Goal: Task Accomplishment & Management: Manage account settings

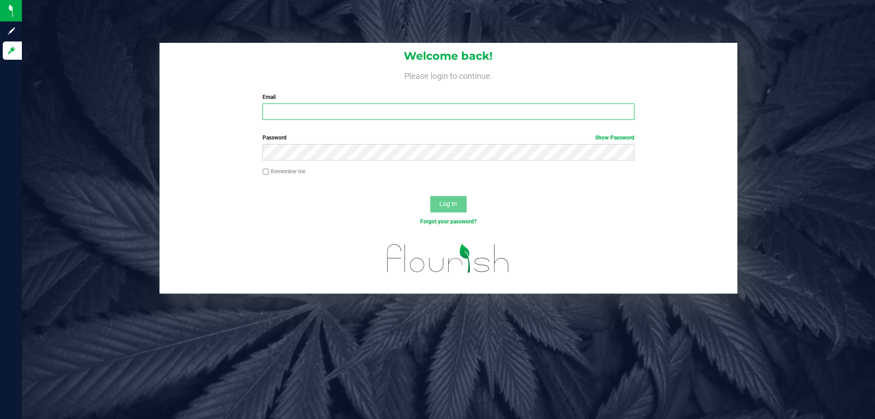
drag, startPoint x: 0, startPoint y: 0, endPoint x: 298, endPoint y: 113, distance: 318.8
click at [298, 113] on input "Email" at bounding box center [447, 111] width 371 height 16
type input "[EMAIL_ADDRESS][DOMAIN_NAME]"
click at [430, 196] on button "Log In" at bounding box center [448, 204] width 36 height 16
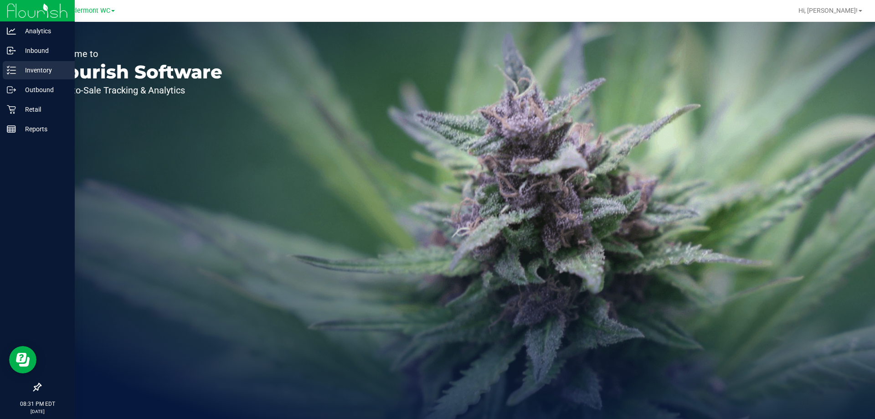
click at [20, 71] on p "Inventory" at bounding box center [43, 70] width 55 height 11
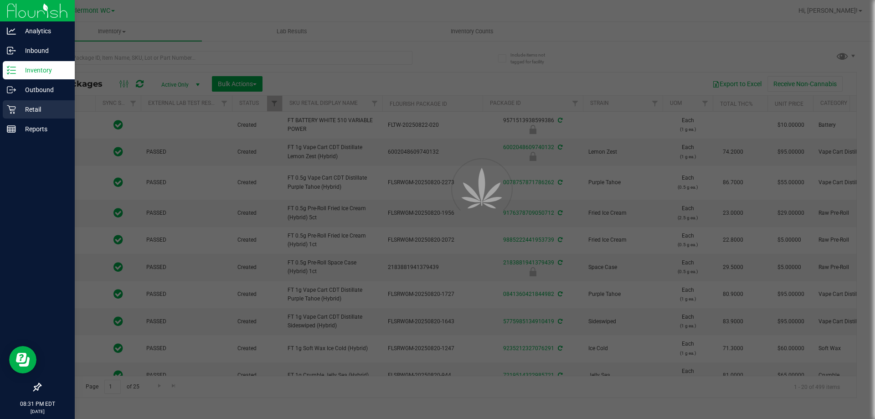
click at [14, 107] on div at bounding box center [437, 209] width 875 height 419
click at [8, 110] on icon at bounding box center [11, 109] width 9 height 9
click at [0, 111] on link "Retail" at bounding box center [37, 110] width 75 height 20
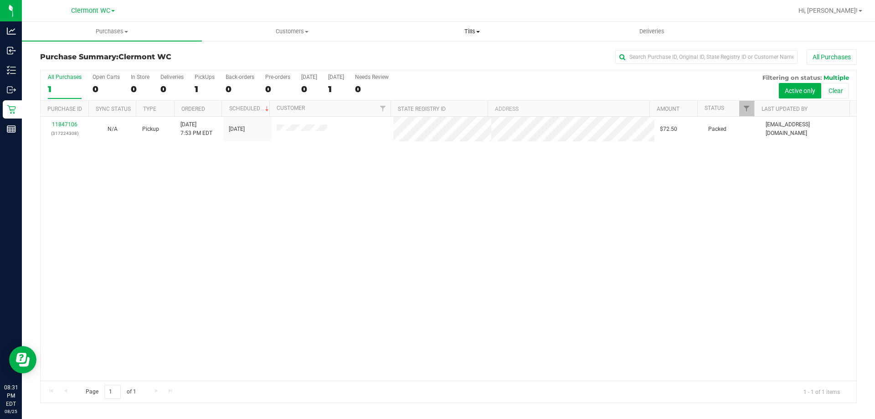
click at [450, 31] on span "Tills" at bounding box center [471, 31] width 179 height 8
click at [445, 56] on li "Manage tills" at bounding box center [472, 55] width 180 height 11
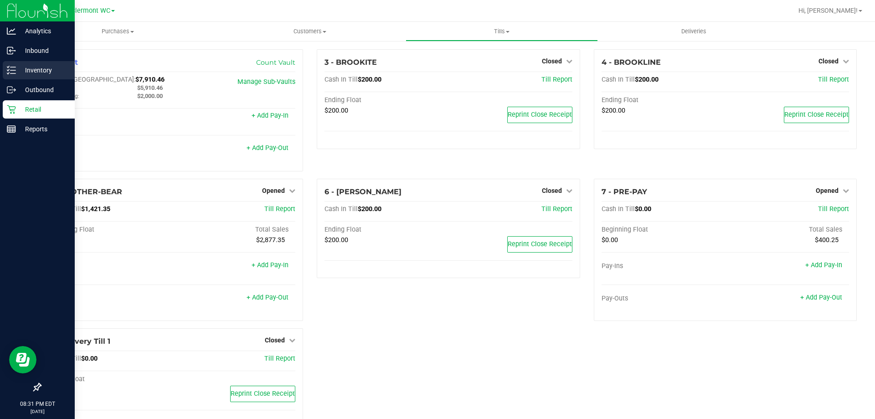
click at [44, 64] on div "Inventory" at bounding box center [39, 70] width 72 height 18
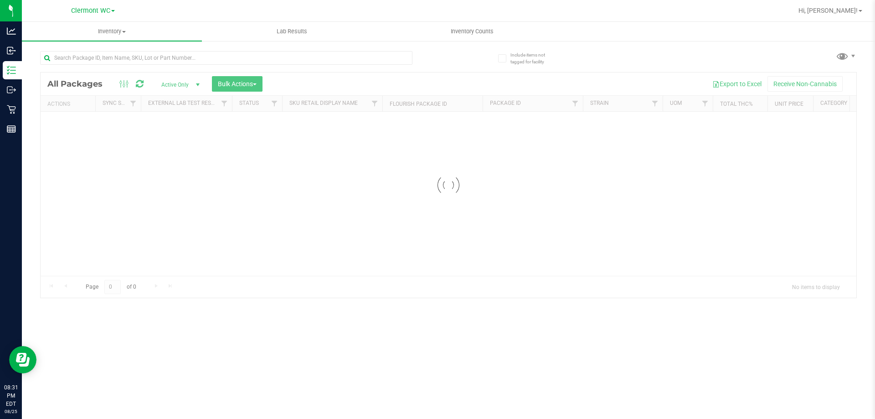
click at [400, 41] on div "Inventory All packages All inventory Waste log Create inventory Lab Results Inv…" at bounding box center [448, 220] width 853 height 397
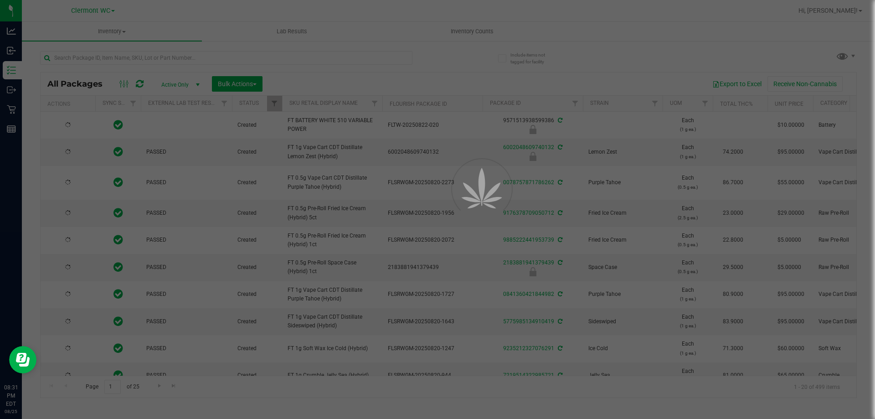
click at [464, 33] on div at bounding box center [437, 209] width 875 height 419
type input "[DATE]"
click at [463, 27] on div at bounding box center [437, 209] width 875 height 419
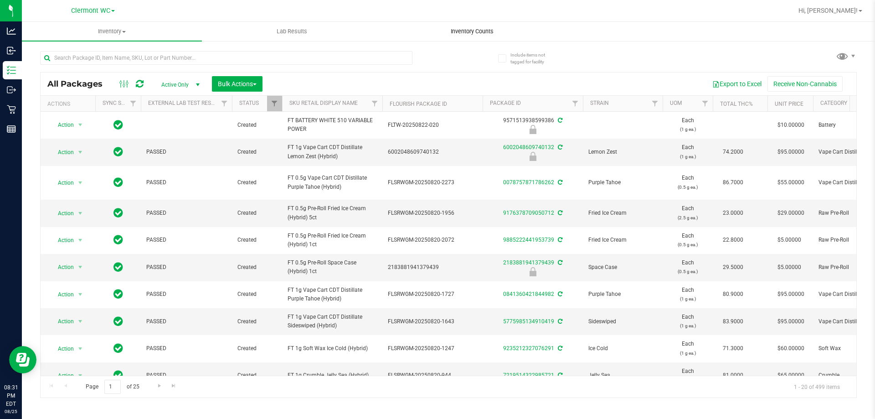
click at [459, 27] on span "Inventory Counts" at bounding box center [471, 31] width 67 height 8
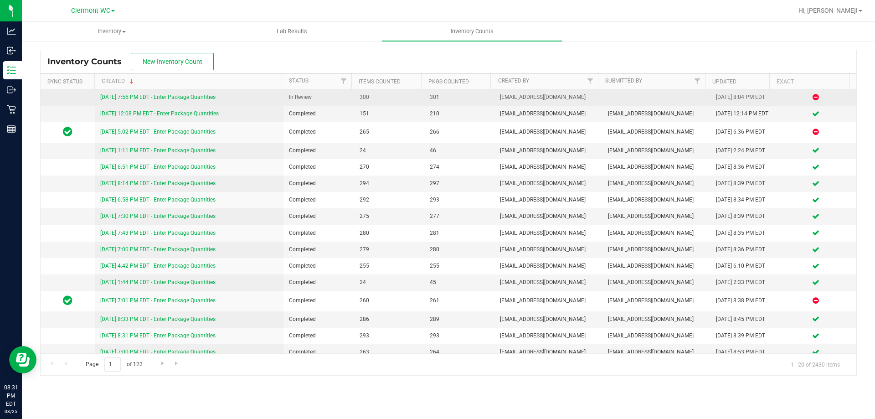
click at [137, 93] on div "[DATE] 7:55 PM EDT - Enter Package Quantities" at bounding box center [189, 97] width 178 height 9
click at [138, 96] on link "[DATE] 7:55 PM EDT - Enter Package Quantities" at bounding box center [157, 97] width 115 height 6
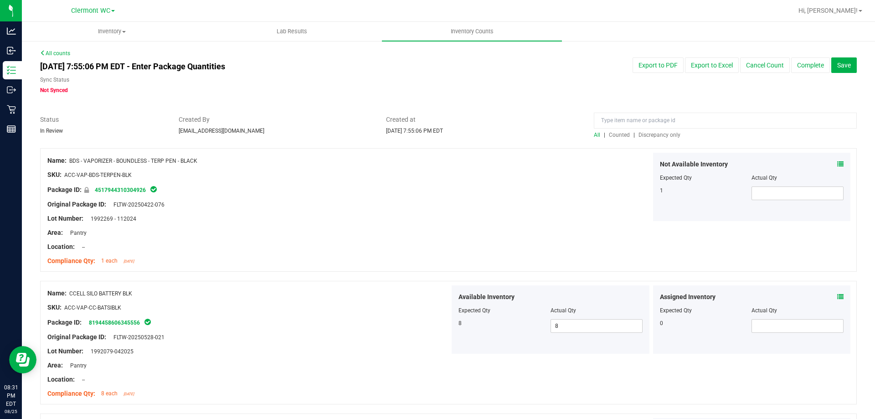
click at [657, 137] on span "Discrepancy only" at bounding box center [659, 135] width 42 height 6
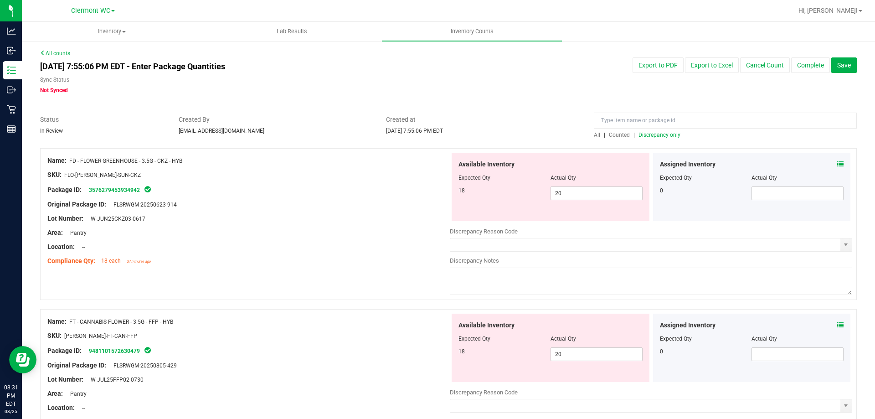
click at [307, 235] on div "Area: Pantry" at bounding box center [248, 233] width 402 height 10
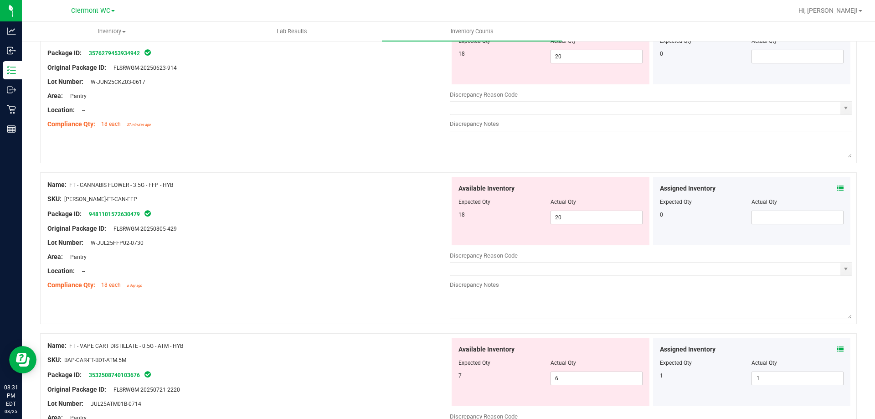
click at [307, 235] on div at bounding box center [248, 235] width 402 height 5
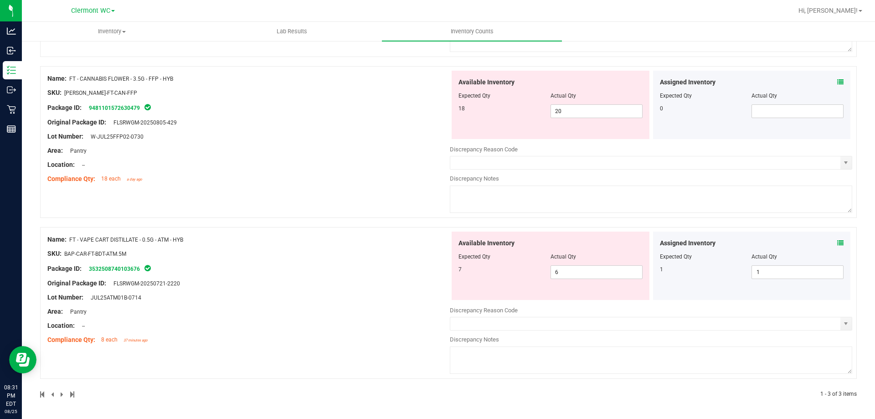
click at [318, 191] on div "Name: FT - CANNABIS FLOWER - 3.5G - FFP - HYB SKU: [PERSON_NAME]-FT-CAN-FFP Pac…" at bounding box center [448, 142] width 816 height 152
drag, startPoint x: 849, startPoint y: 323, endPoint x: 839, endPoint y: 325, distance: 9.7
click at [847, 323] on div "Name: FT - VAPE CART DISTILLATE - 0.5G - ATM - HYB SKU: BAP-CAR-FT-BDT-ATM.5M P…" at bounding box center [448, 303] width 816 height 152
click at [842, 325] on span "select" at bounding box center [845, 323] width 7 height 7
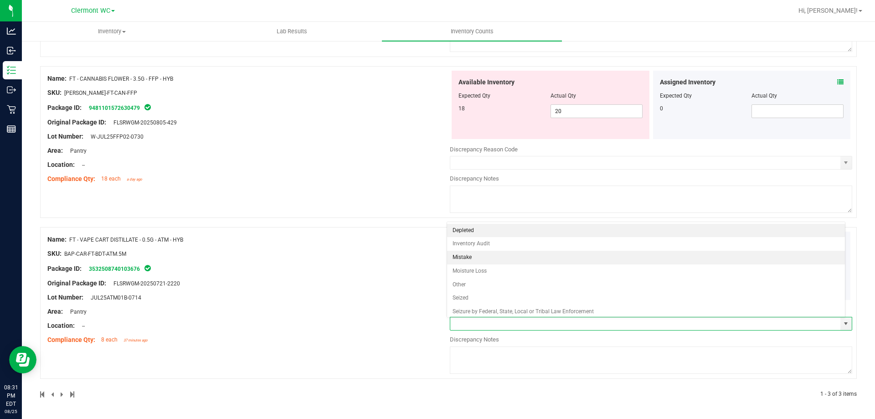
scroll to position [17, 0]
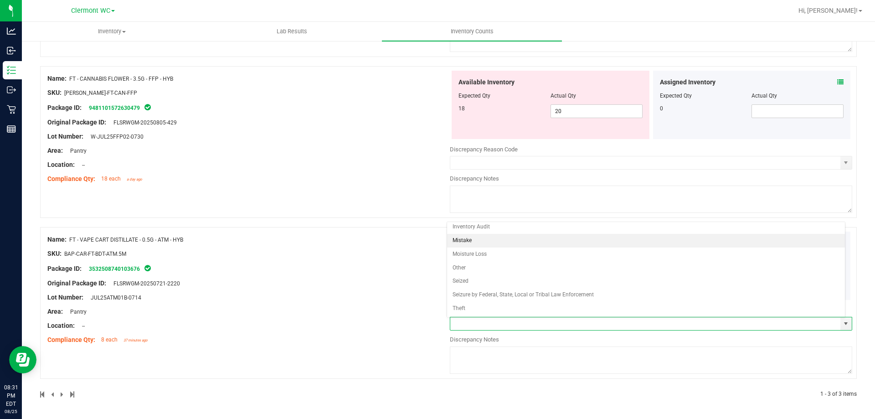
click at [504, 244] on li "Mistake" at bounding box center [646, 241] width 398 height 14
type input "Mistake"
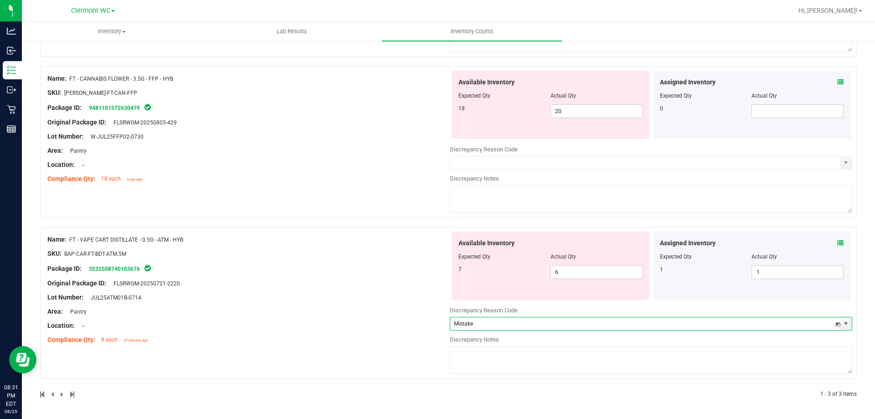
click at [505, 352] on textarea at bounding box center [651, 359] width 402 height 27
type textarea "system error"
drag, startPoint x: 147, startPoint y: 259, endPoint x: 297, endPoint y: 281, distance: 152.0
click at [163, 263] on div "Name: FT - VAPE CART DISTILLATE - 0.5G - ATM - HYB SKU: BAP-CAR-FT-BDT-ATM.5M P…" at bounding box center [248, 289] width 402 height 116
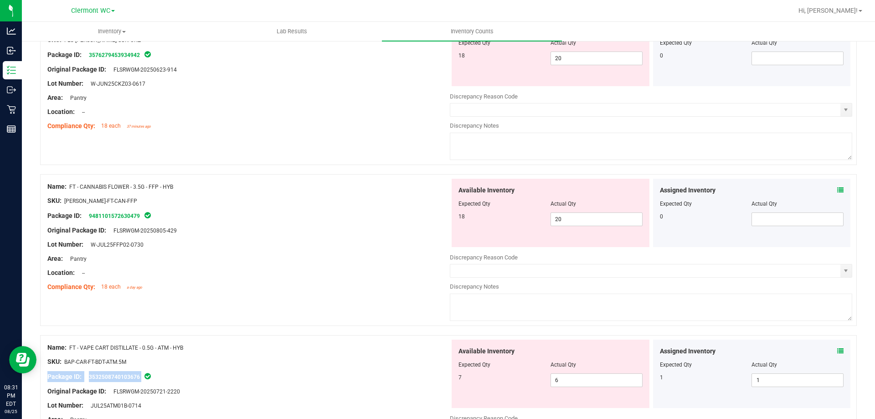
scroll to position [106, 0]
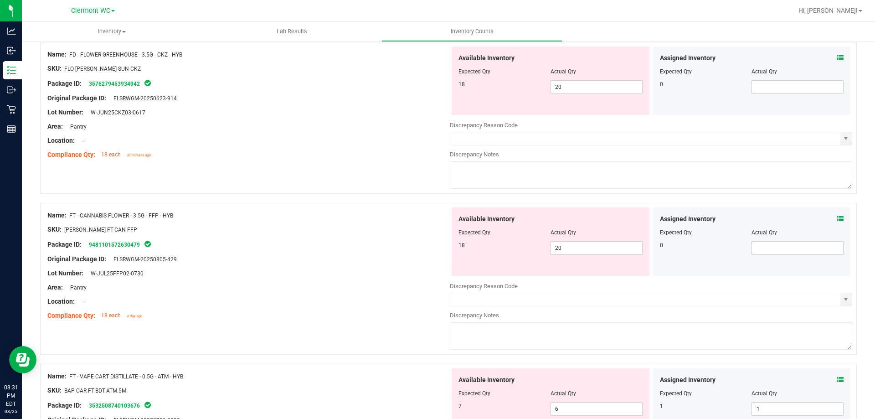
click at [298, 280] on div at bounding box center [248, 280] width 402 height 5
drag, startPoint x: 311, startPoint y: 210, endPoint x: 280, endPoint y: 224, distance: 33.9
click at [311, 210] on div "Name: FT - CANNABIS FLOWER - 3.5G - FFP - HYB" at bounding box center [248, 215] width 402 height 10
click at [559, 85] on span "20 20" at bounding box center [596, 87] width 92 height 14
type input "2"
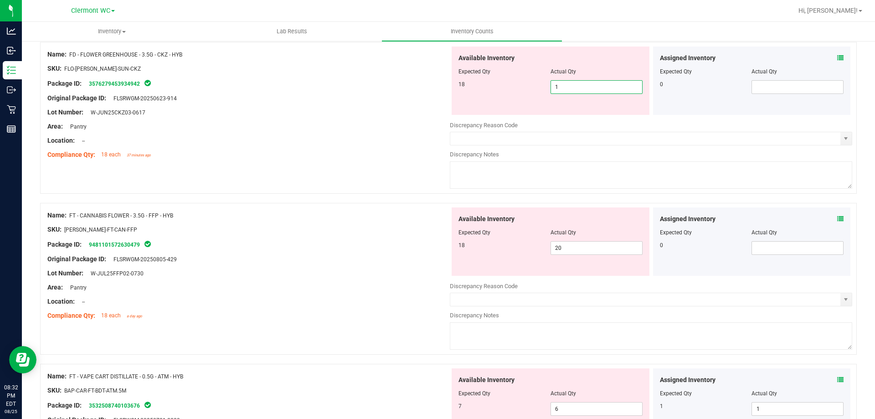
type input "18"
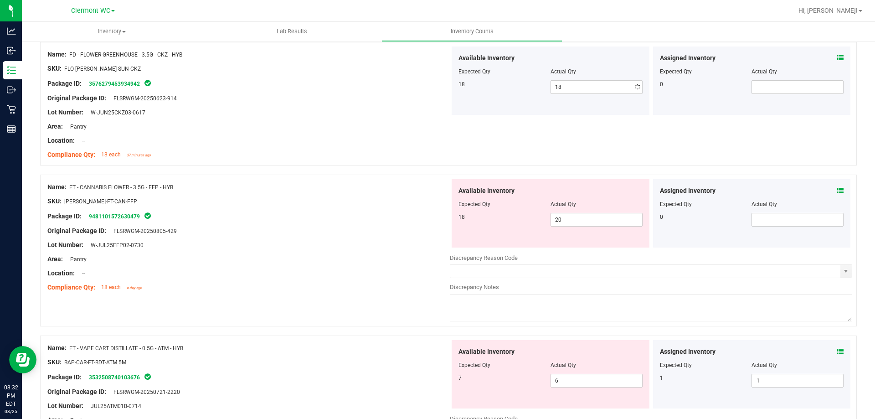
click at [476, 91] on div "18 18 18" at bounding box center [550, 87] width 184 height 14
click at [604, 211] on div at bounding box center [550, 210] width 184 height 5
click at [595, 217] on span "20 20" at bounding box center [596, 220] width 92 height 14
type input "2"
type input "18"
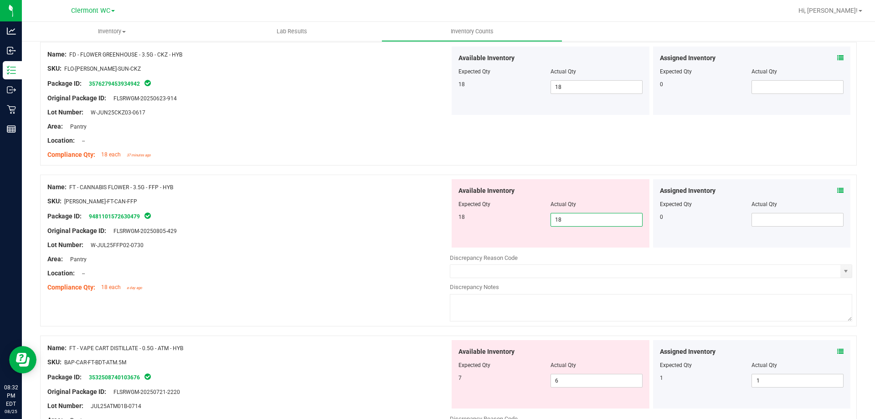
type input "18"
drag, startPoint x: 468, startPoint y: 197, endPoint x: 456, endPoint y: 197, distance: 11.8
click at [461, 197] on div at bounding box center [550, 197] width 184 height 5
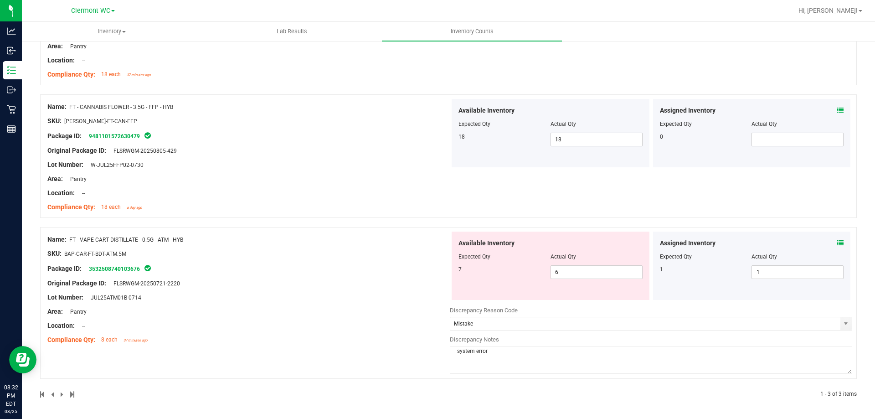
scroll to position [0, 0]
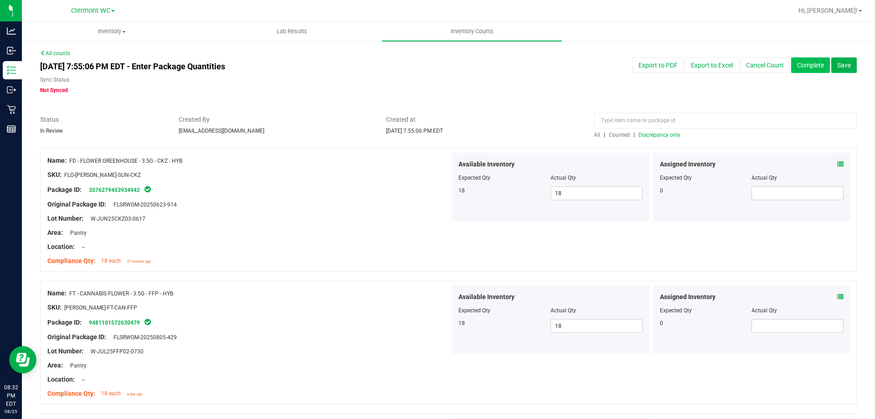
click at [803, 72] on button "Complete" at bounding box center [810, 64] width 39 height 15
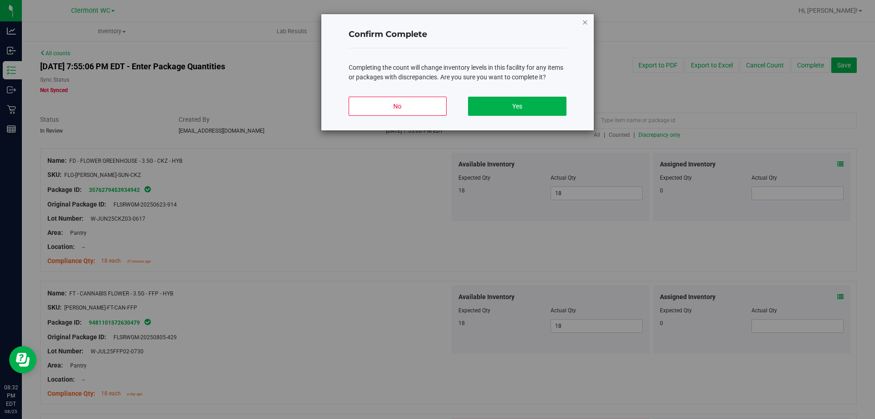
click at [586, 21] on icon "button" at bounding box center [585, 21] width 6 height 11
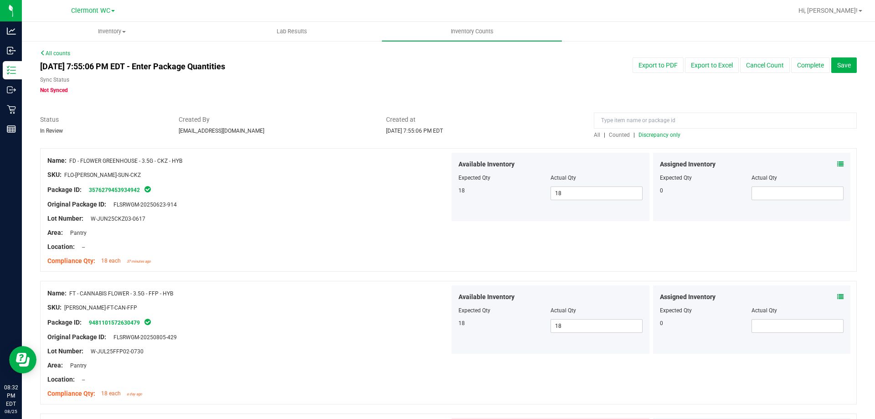
click at [593, 133] on span "All" at bounding box center [596, 135] width 6 height 6
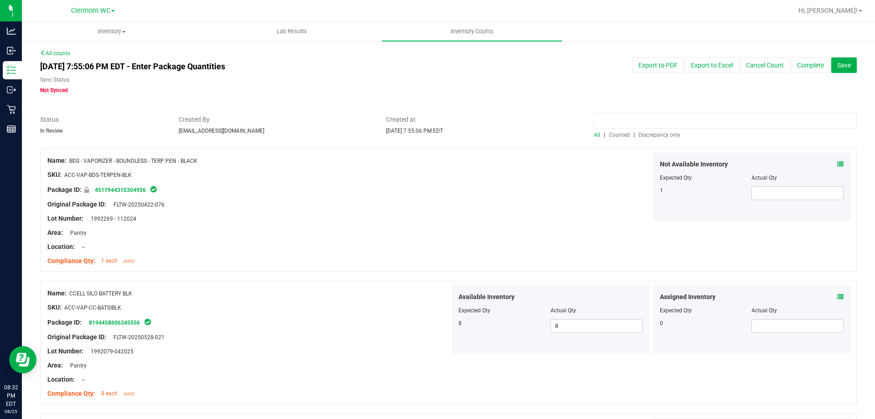
click at [620, 118] on input at bounding box center [724, 121] width 263 height 16
type input "nyc"
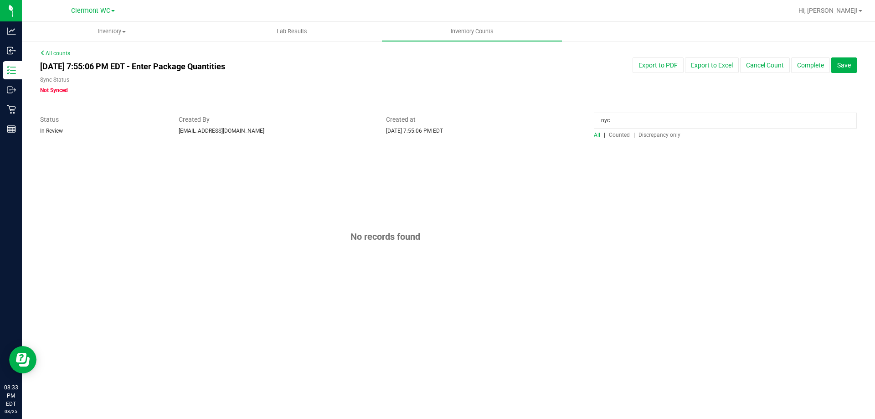
click at [624, 117] on input "nyc" at bounding box center [724, 121] width 263 height 16
click at [624, 116] on input "nyc" at bounding box center [724, 121] width 263 height 16
type input "nyd"
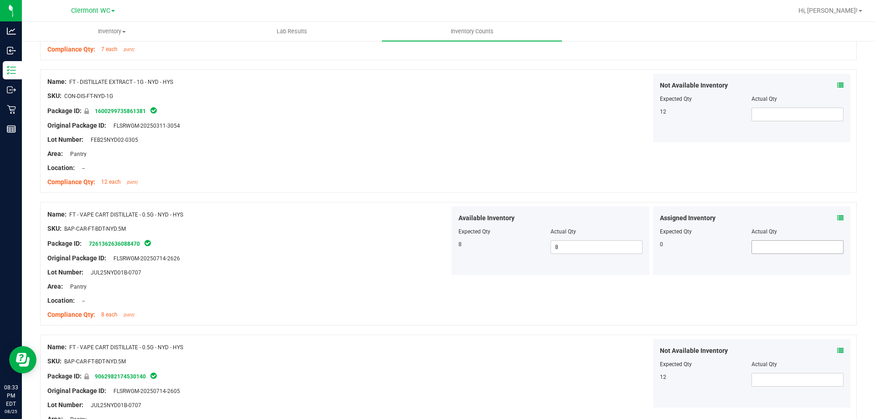
scroll to position [228, 0]
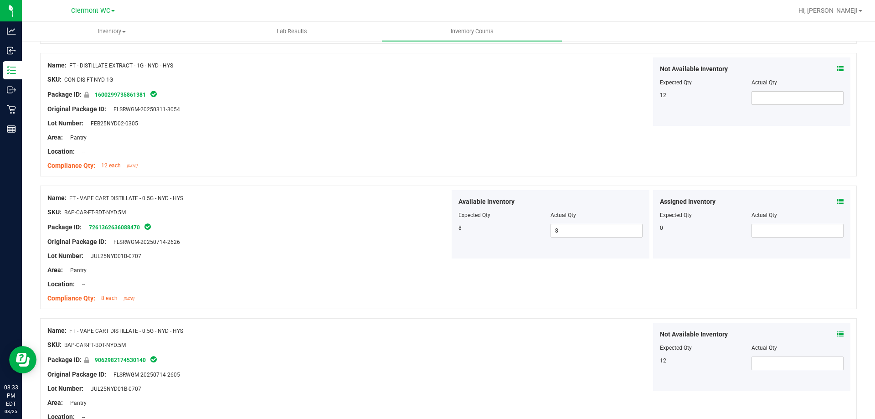
click at [837, 199] on icon at bounding box center [840, 201] width 6 height 6
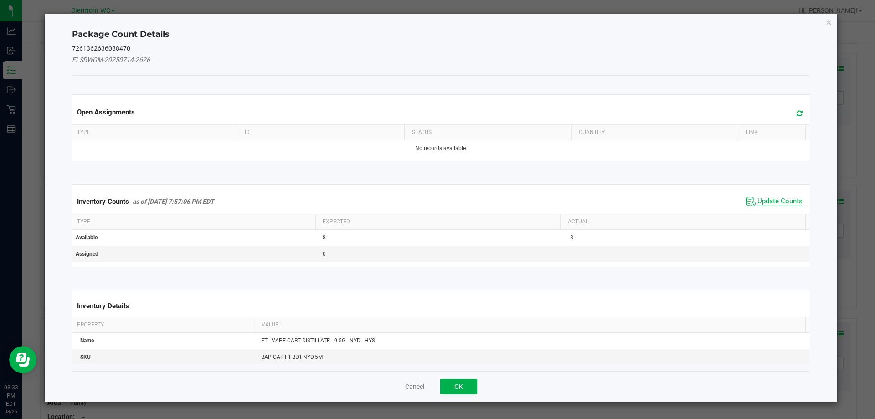
click at [764, 201] on span "Update Counts" at bounding box center [779, 201] width 45 height 9
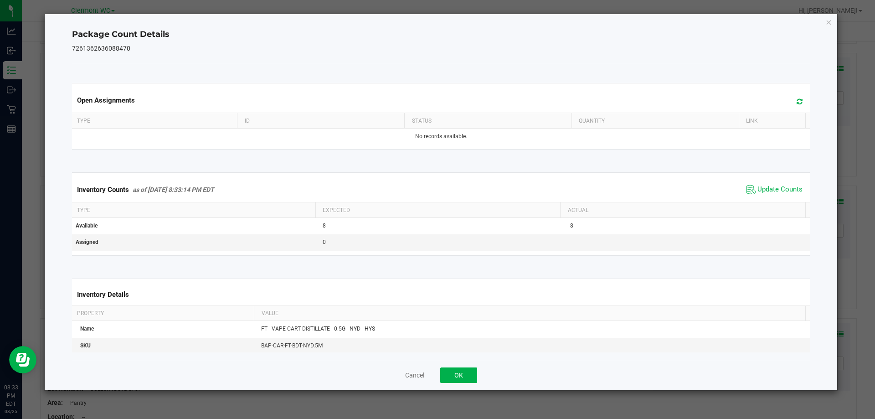
click at [757, 192] on span "Update Counts" at bounding box center [779, 189] width 45 height 9
click at [757, 191] on span "Update Counts" at bounding box center [779, 189] width 45 height 9
click at [757, 187] on span "Update Counts" at bounding box center [779, 189] width 45 height 9
click at [757, 187] on span "Update Counts" at bounding box center [779, 189] width 45 height 8
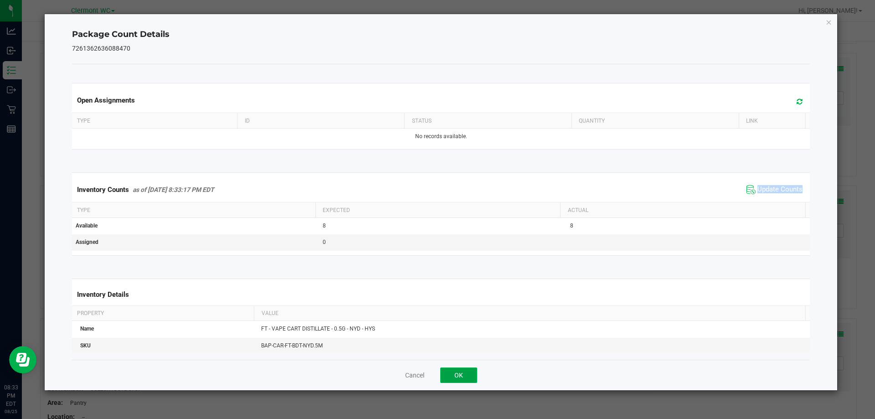
click at [459, 380] on button "OK" at bounding box center [458, 374] width 37 height 15
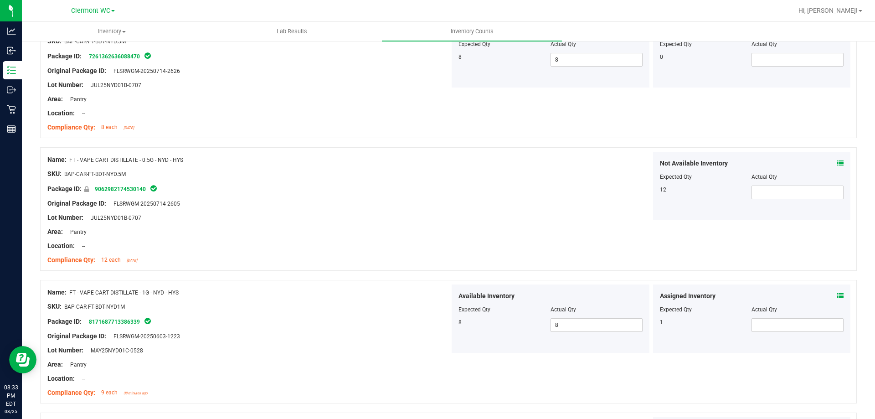
scroll to position [455, 0]
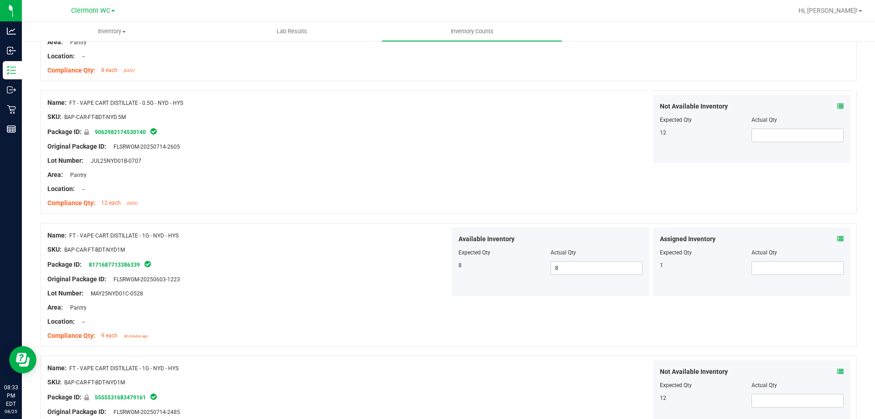
click at [837, 243] on span at bounding box center [840, 239] width 6 height 10
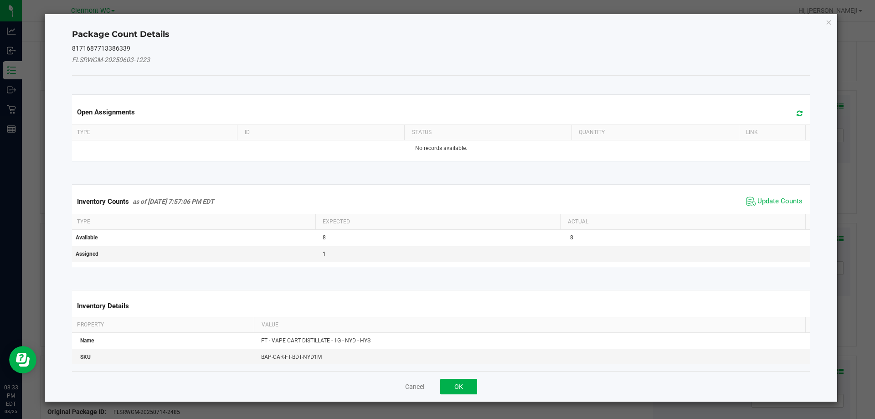
click at [833, 233] on div "Package Count Details 8171687713386339 FLSRWGM-20250603-1223 Open Assignments T…" at bounding box center [441, 207] width 793 height 387
click at [760, 200] on span "Update Counts" at bounding box center [779, 201] width 45 height 9
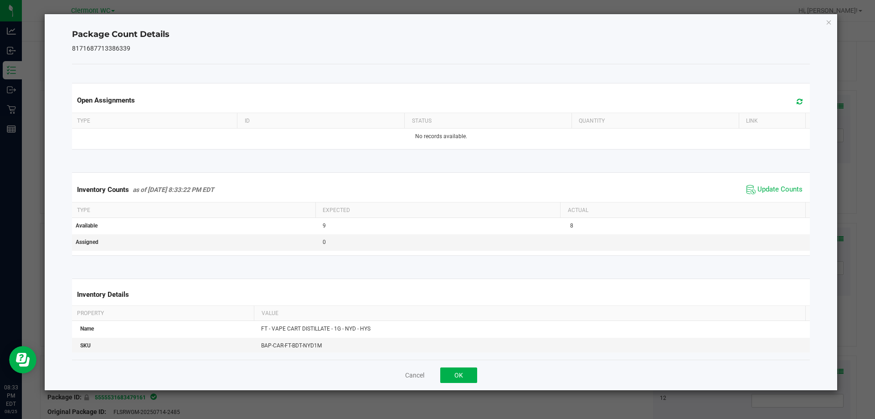
click at [449, 384] on div "Cancel OK" at bounding box center [441, 374] width 738 height 31
click at [471, 368] on button "OK" at bounding box center [458, 374] width 37 height 15
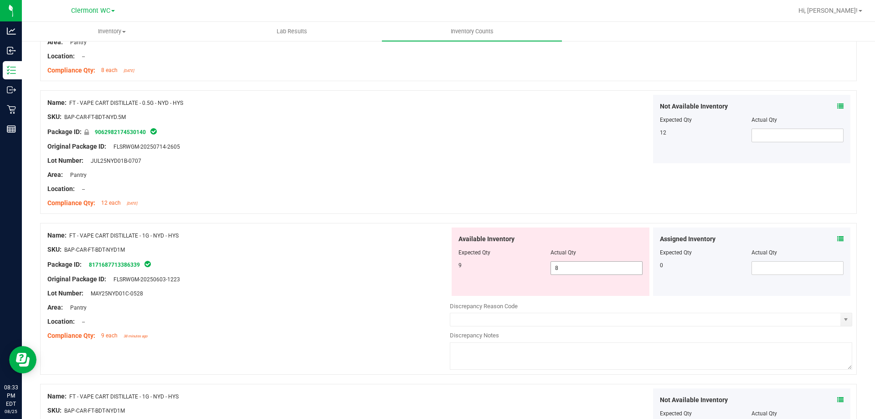
click at [562, 266] on span "8 8" at bounding box center [596, 268] width 92 height 14
type input "9"
click at [332, 176] on div "Area: Pantry" at bounding box center [248, 175] width 402 height 10
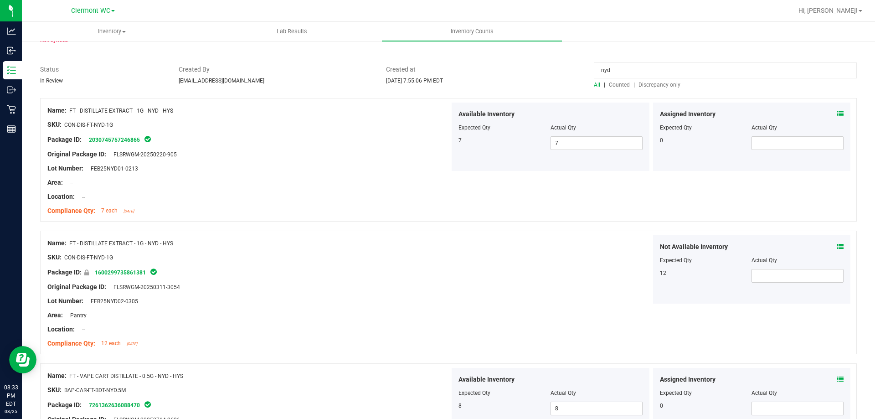
scroll to position [0, 0]
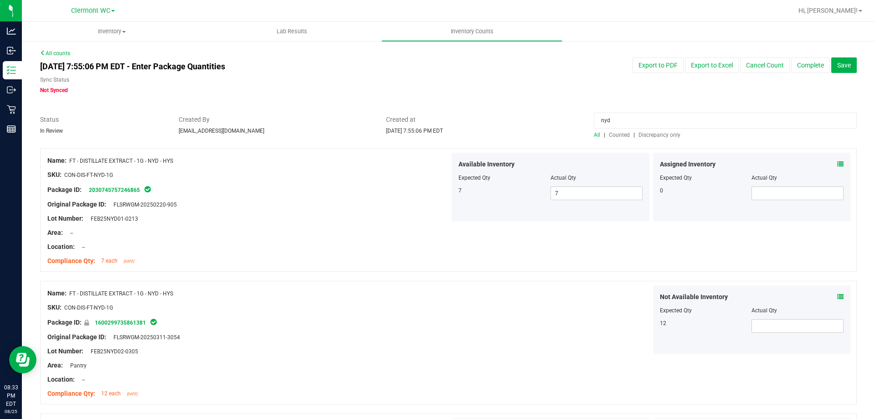
click at [648, 125] on input "nyd" at bounding box center [724, 121] width 263 height 16
type input "n"
click at [643, 134] on span "Discrepancy only" at bounding box center [659, 135] width 42 height 6
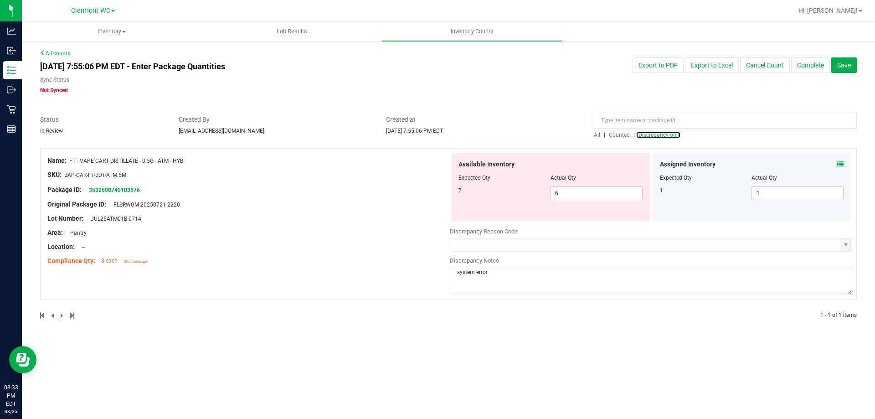
type input "Mistake"
click at [840, 163] on icon at bounding box center [840, 164] width 6 height 6
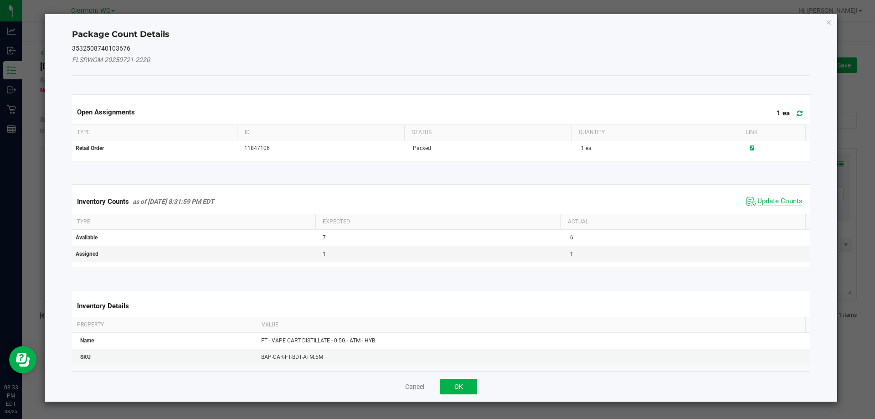
click at [782, 197] on span "Update Counts" at bounding box center [779, 201] width 45 height 9
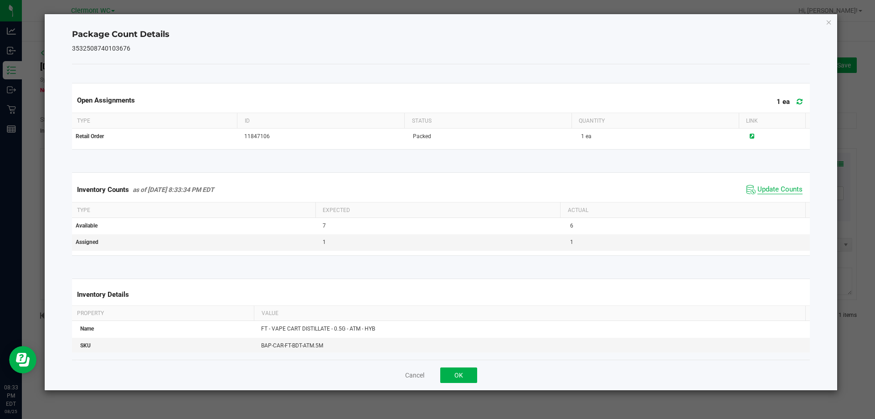
click at [763, 187] on span "Update Counts" at bounding box center [779, 189] width 45 height 9
click at [465, 371] on button "OK" at bounding box center [458, 374] width 37 height 15
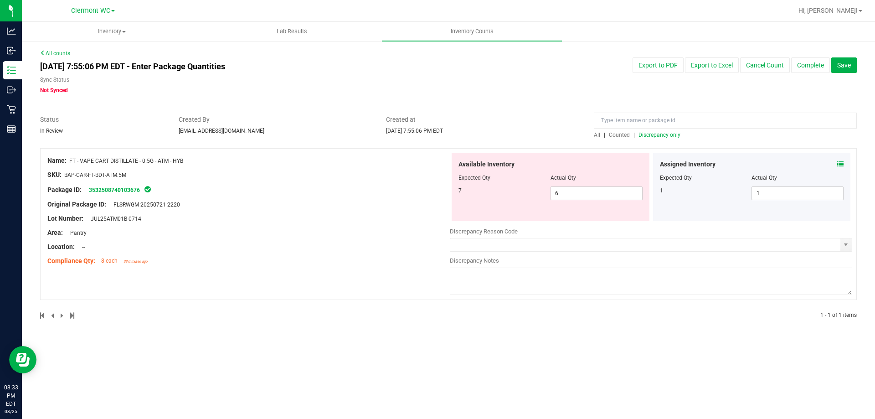
click at [421, 252] on div at bounding box center [248, 253] width 402 height 5
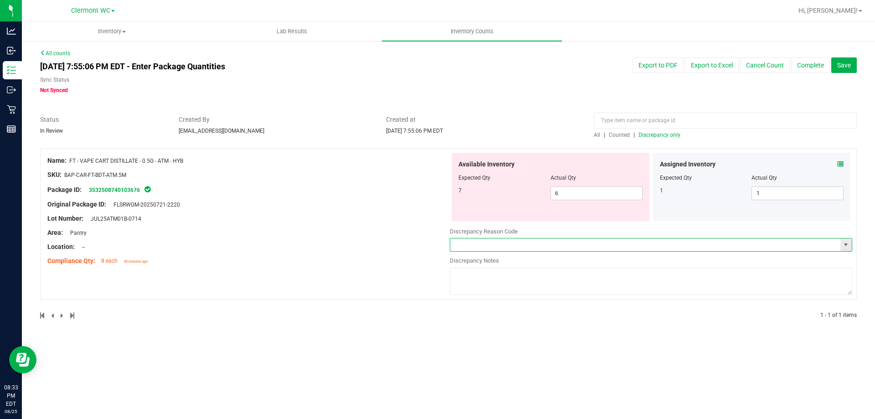
click at [727, 242] on input "text" at bounding box center [645, 244] width 390 height 13
click at [848, 240] on span "select" at bounding box center [845, 244] width 11 height 13
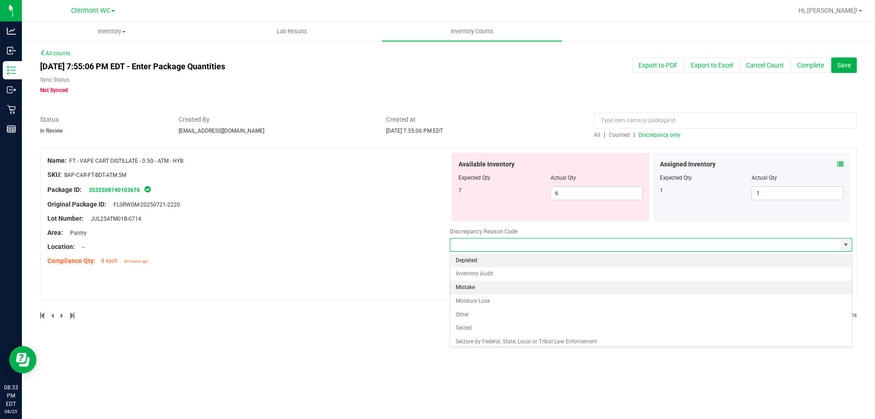
click at [664, 287] on li "Mistake" at bounding box center [650, 288] width 401 height 14
type input "Mistake"
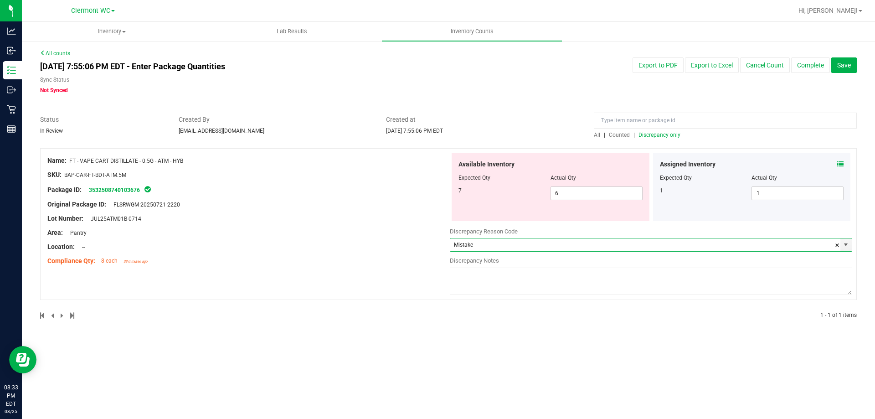
drag, startPoint x: 662, startPoint y: 284, endPoint x: 658, endPoint y: 281, distance: 4.9
click at [662, 284] on textarea at bounding box center [651, 280] width 402 height 27
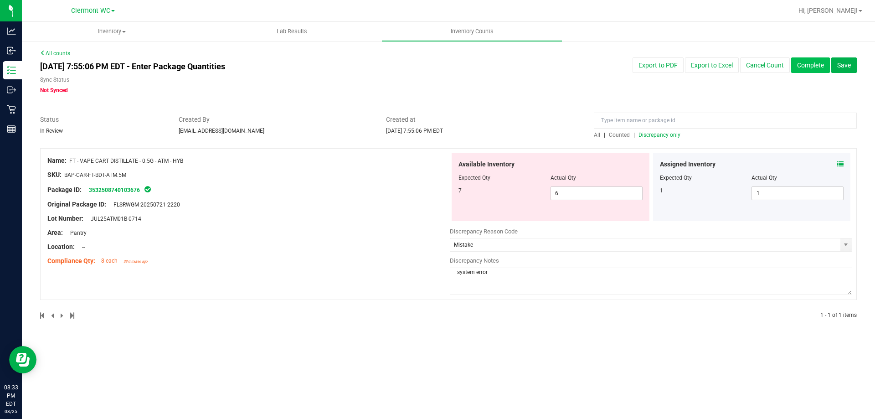
type textarea "system error"
click at [810, 58] on button "Complete" at bounding box center [810, 64] width 39 height 15
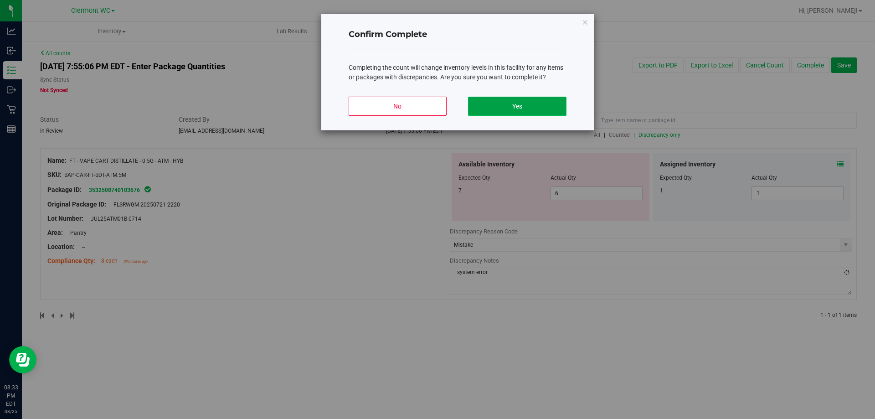
click at [529, 106] on button "Yes" at bounding box center [517, 106] width 98 height 19
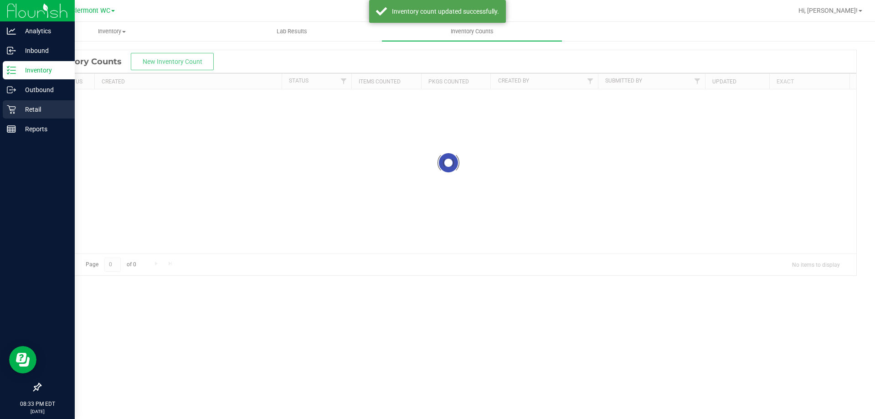
click at [15, 110] on icon at bounding box center [11, 109] width 9 height 9
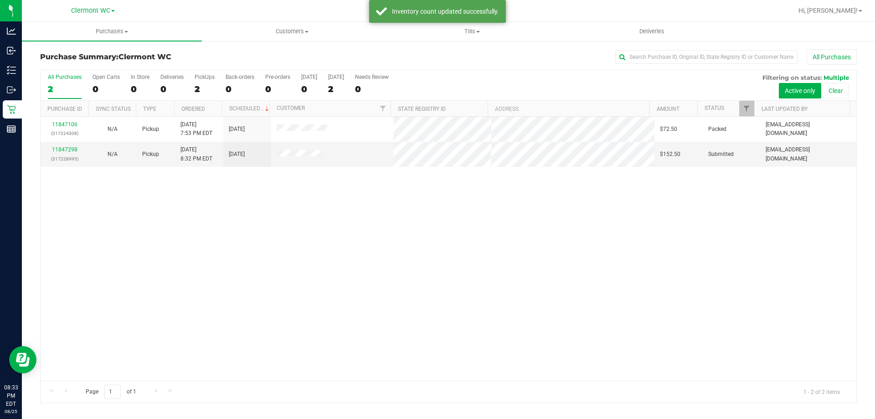
click at [132, 198] on div "11847106 (317224308) N/A Pickup [DATE] 7:53 PM EDT 8/26/2025 $72.50 Packed [EMA…" at bounding box center [448, 249] width 815 height 264
click at [133, 196] on div "11847106 (317224308) N/A Pickup [DATE] 7:53 PM EDT 8/26/2025 $72.50 Packed [EMA…" at bounding box center [448, 249] width 815 height 264
drag, startPoint x: 203, startPoint y: 235, endPoint x: 874, endPoint y: 46, distance: 697.3
click at [209, 235] on div "11847106 (317224308) N/A Pickup [DATE] 7:53 PM EDT 8/26/2025 $72.50 Packed [EMA…" at bounding box center [448, 249] width 815 height 264
click at [855, 13] on span "Hi, [PERSON_NAME]!" at bounding box center [827, 10] width 59 height 7
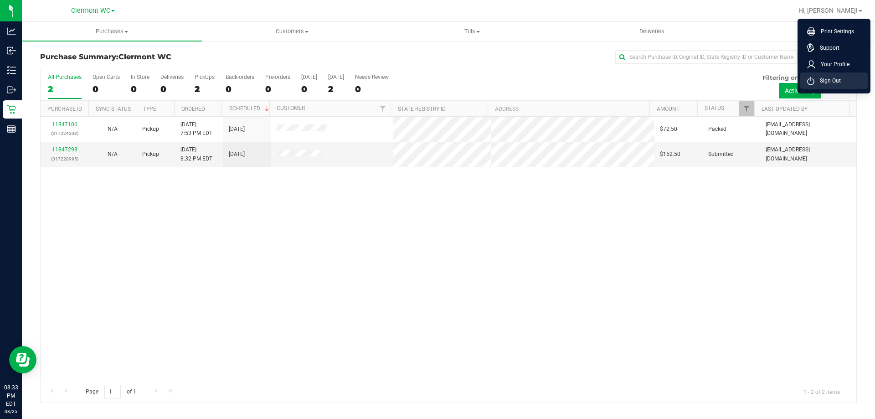
click at [836, 82] on span "Sign Out" at bounding box center [827, 80] width 26 height 9
